Goal: Transaction & Acquisition: Purchase product/service

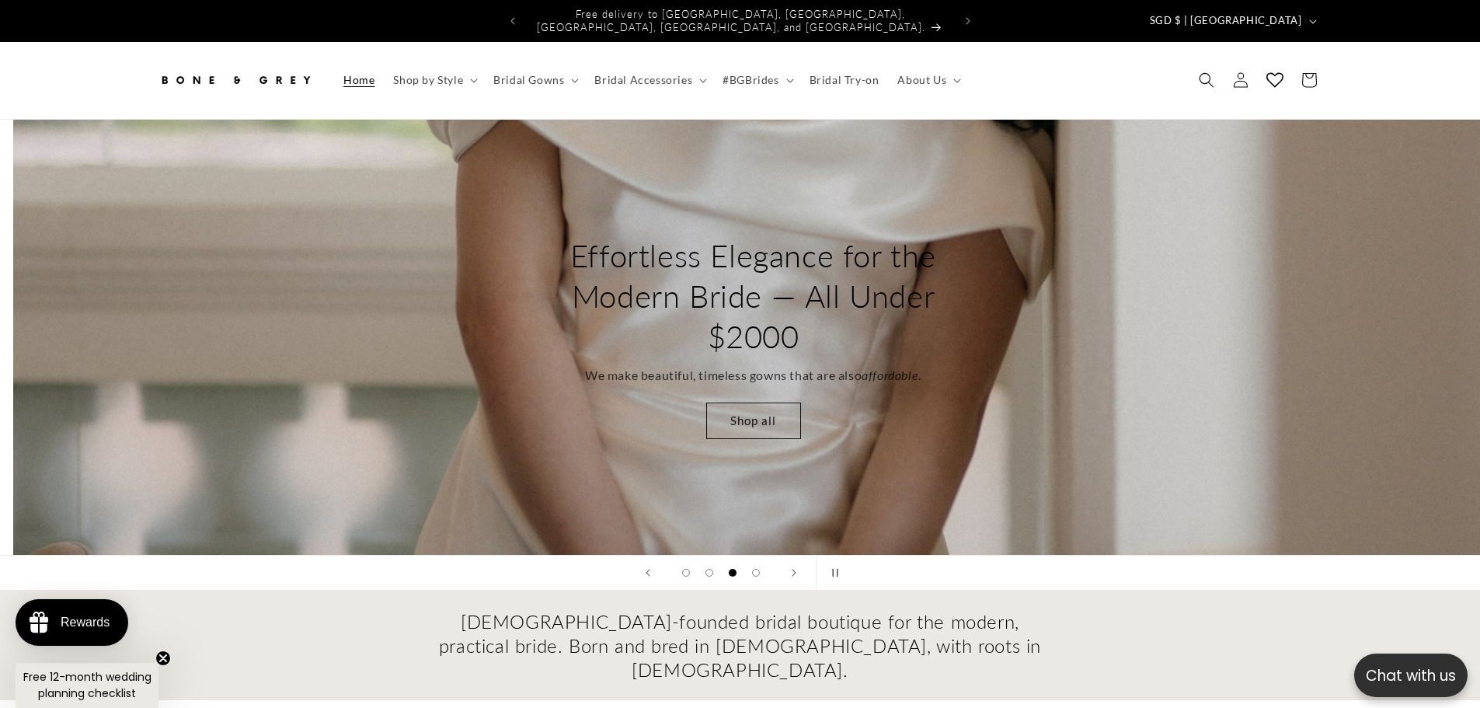
scroll to position [0, 2961]
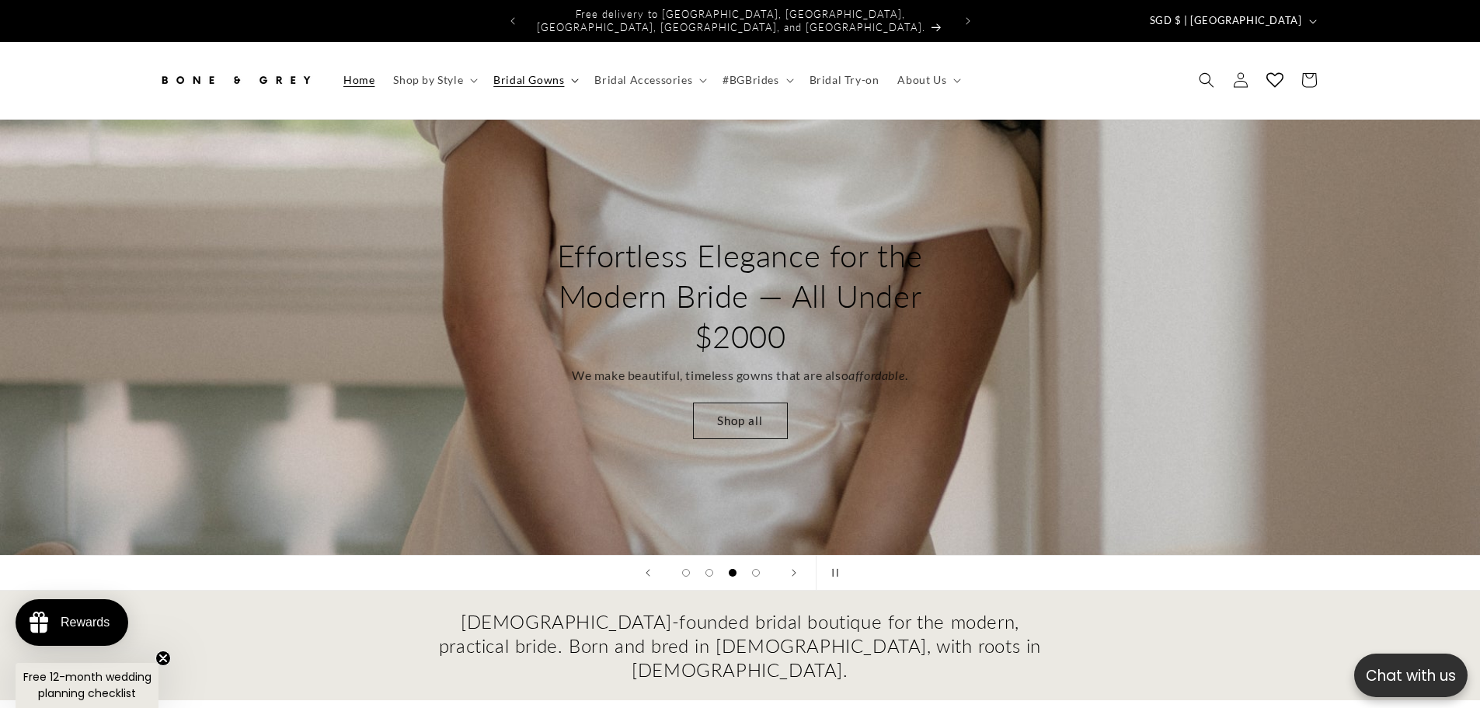
click at [550, 73] on span "Bridal Gowns" at bounding box center [528, 80] width 71 height 14
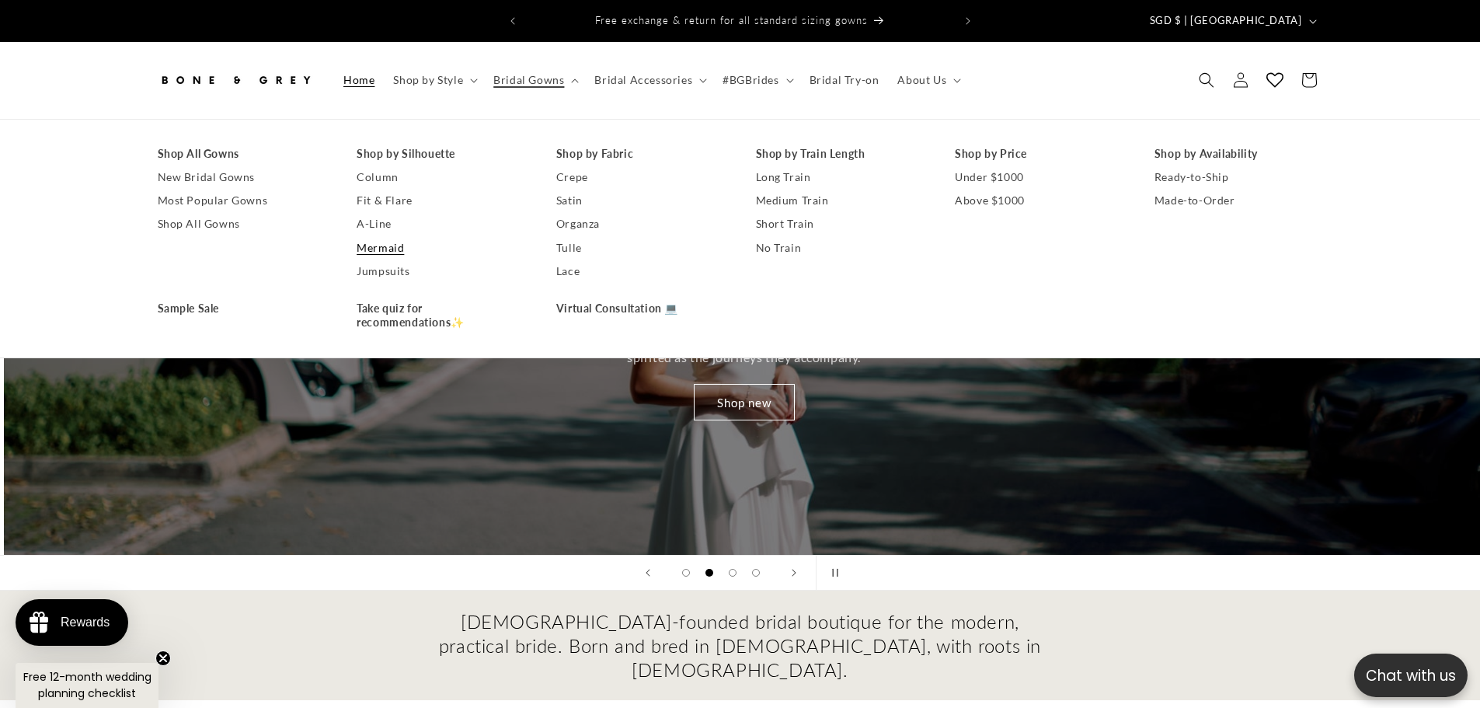
scroll to position [0, 1480]
click at [386, 215] on link "A-Line" at bounding box center [441, 223] width 169 height 23
